Goal: Information Seeking & Learning: Learn about a topic

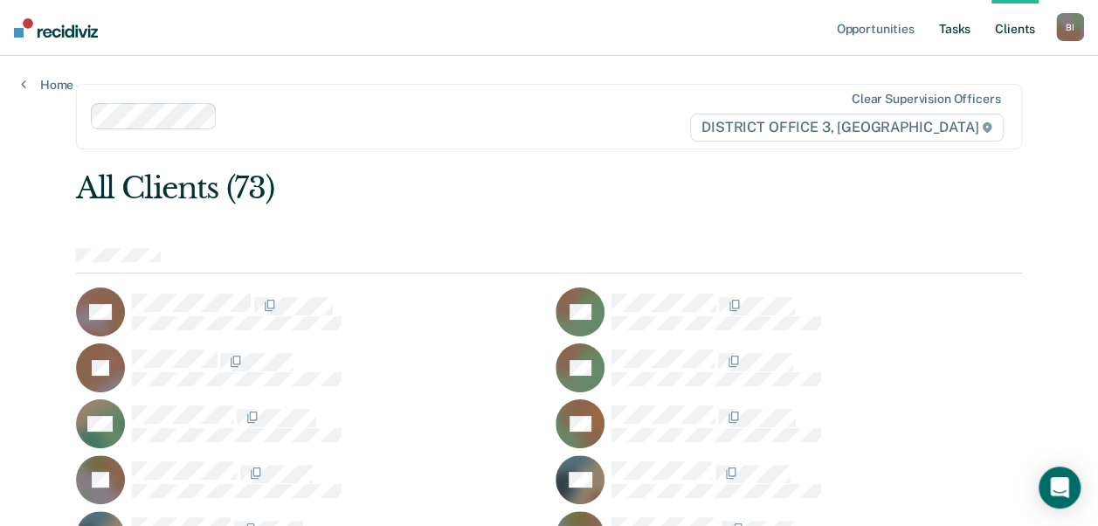
click at [962, 45] on link "Tasks" at bounding box center [954, 28] width 38 height 56
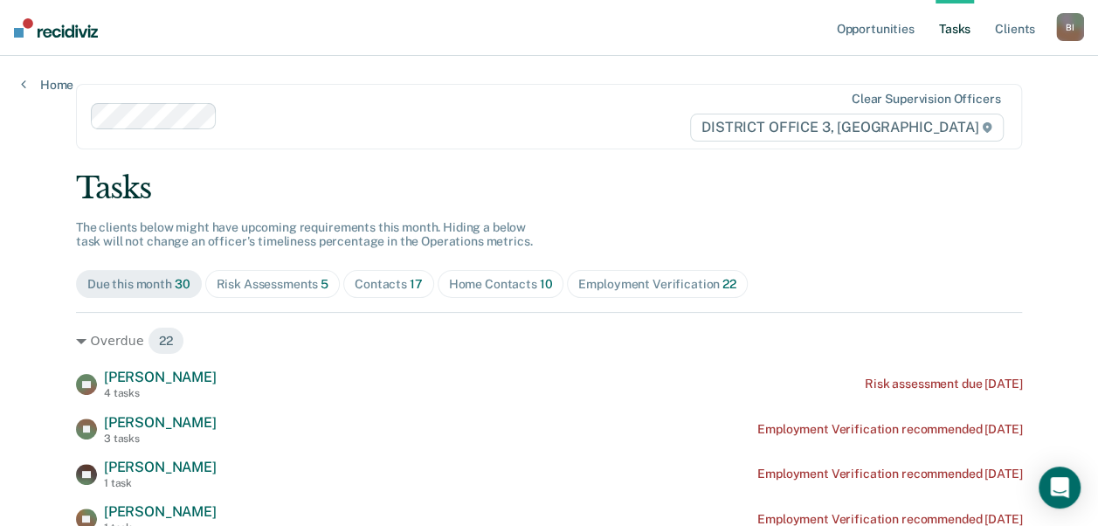
scroll to position [26, 0]
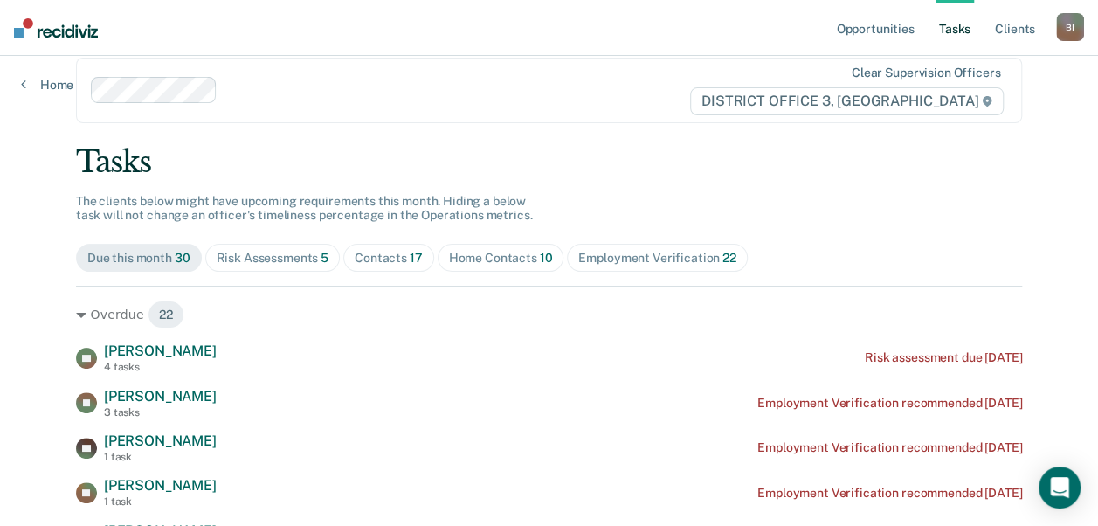
click at [494, 264] on div "Home Contacts 10" at bounding box center [501, 258] width 104 height 15
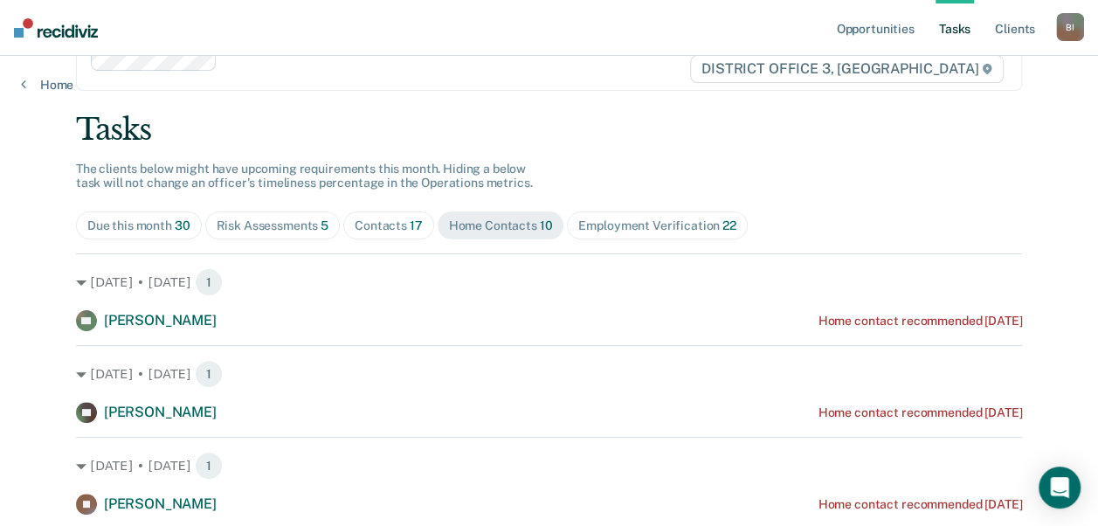
scroll to position [0, 0]
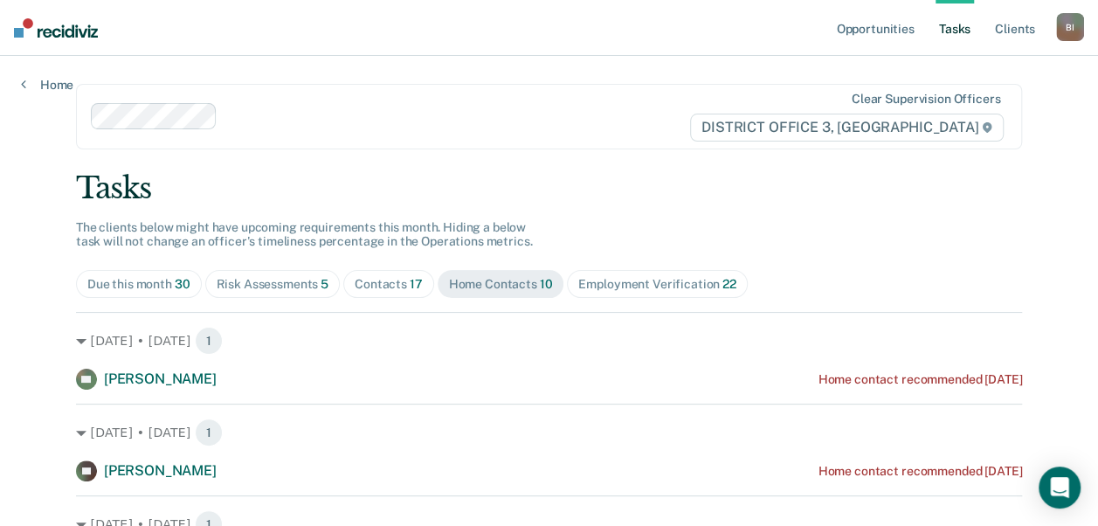
click at [276, 273] on span "Risk Assessments 5" at bounding box center [272, 284] width 135 height 28
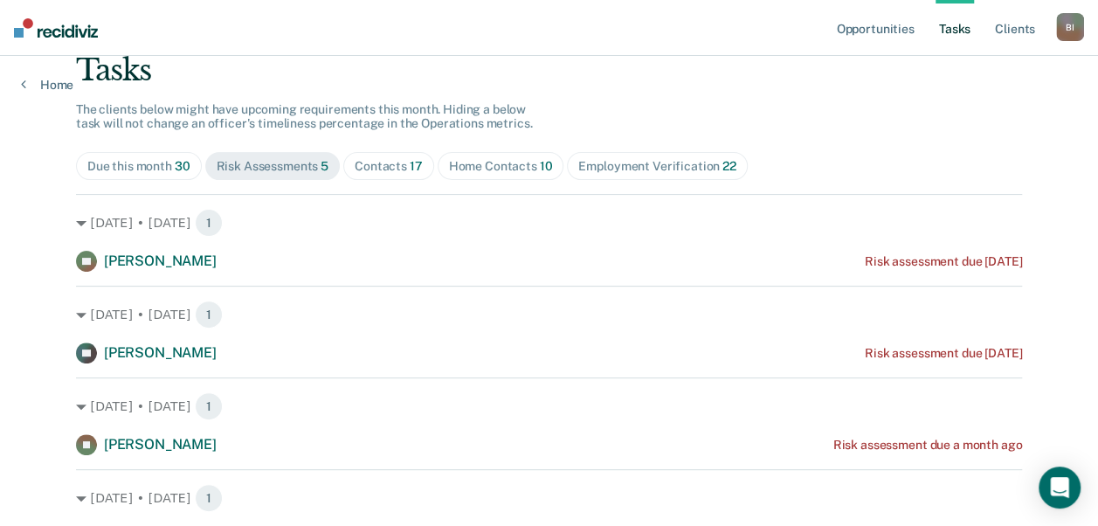
scroll to position [117, 0]
click at [409, 178] on span "Contacts 17" at bounding box center [388, 167] width 91 height 28
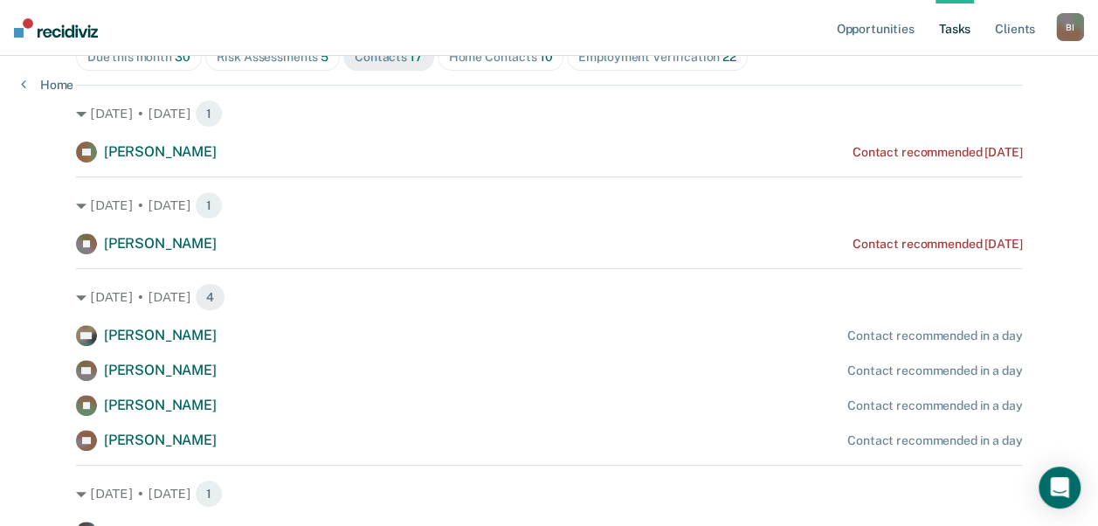
scroll to position [0, 0]
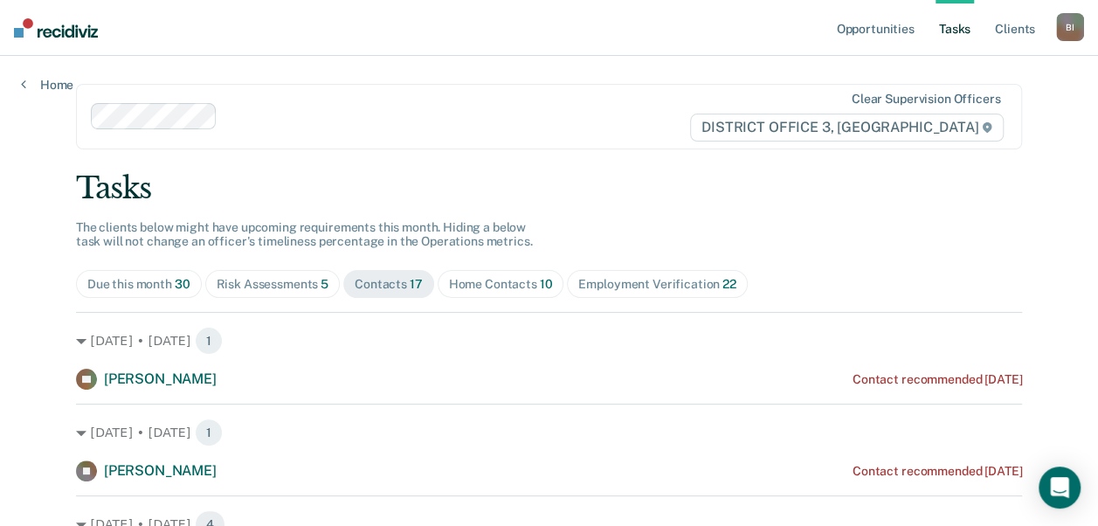
click at [91, 279] on div "Due this month 30" at bounding box center [138, 284] width 103 height 15
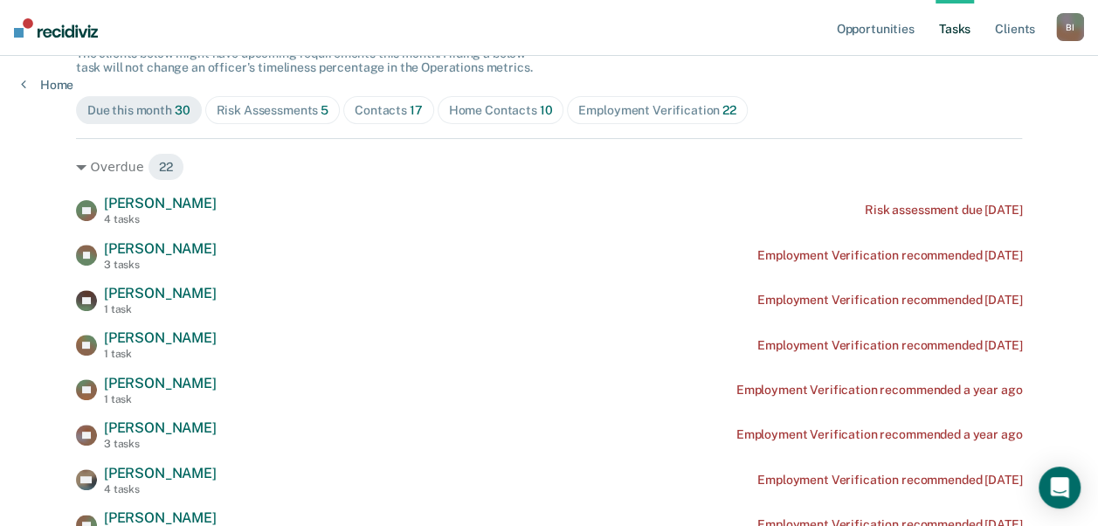
scroll to position [172, 0]
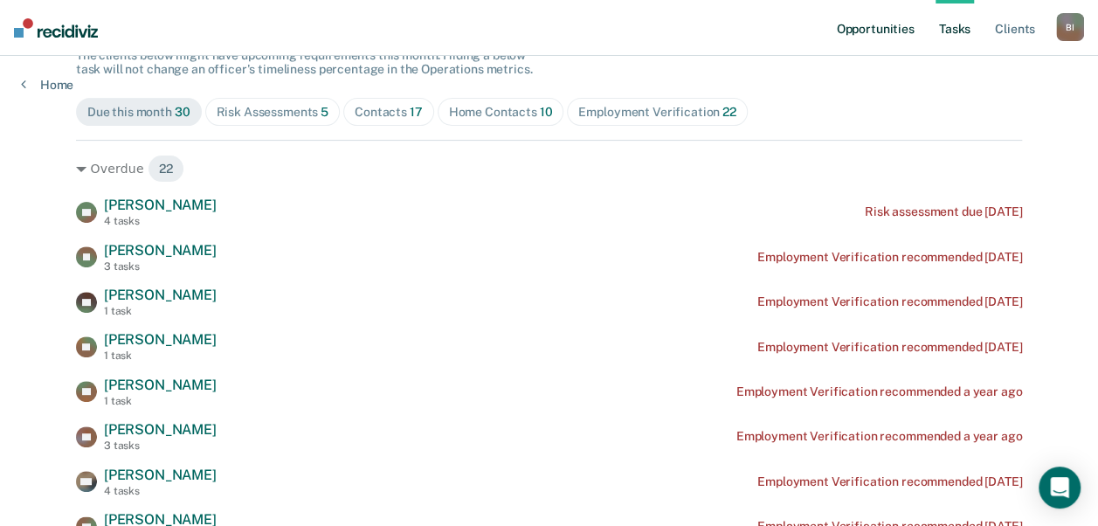
click at [862, 24] on link "Opportunities" at bounding box center [874, 28] width 85 height 56
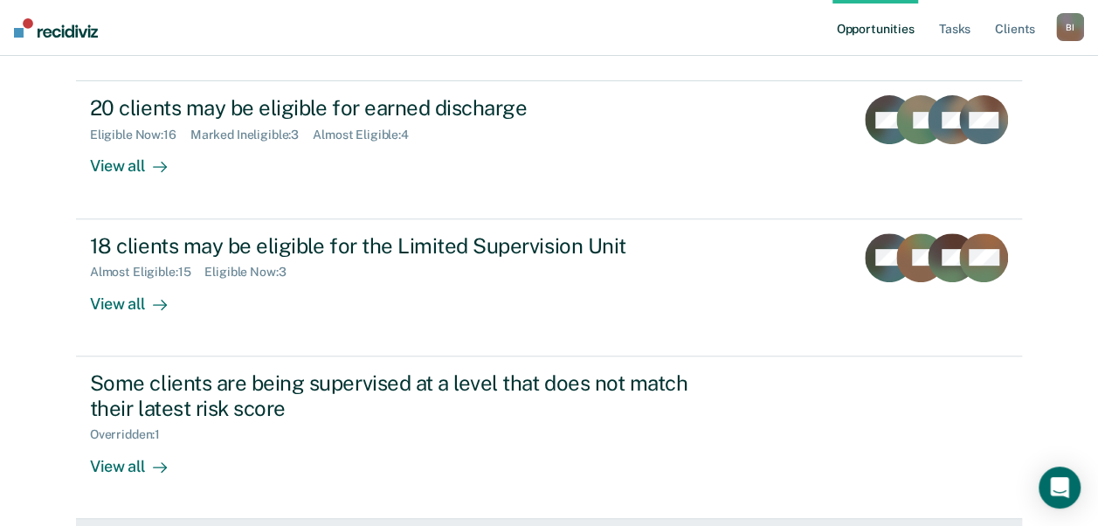
scroll to position [201, 0]
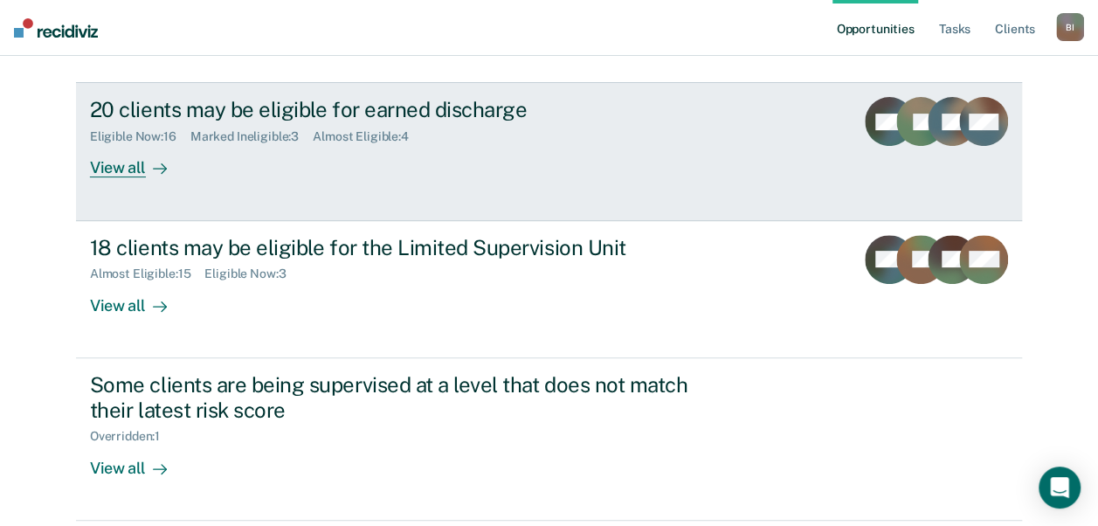
click at [337, 183] on link "20 clients may be eligible for earned discharge Eligible Now : 16 Marked Inelig…" at bounding box center [549, 151] width 946 height 138
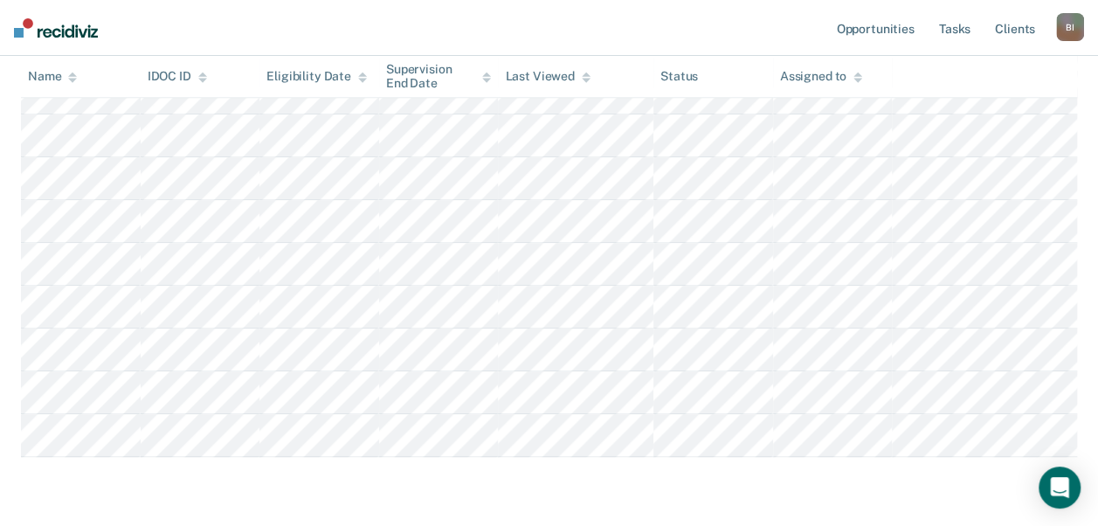
scroll to position [623, 0]
